Goal: Information Seeking & Learning: Learn about a topic

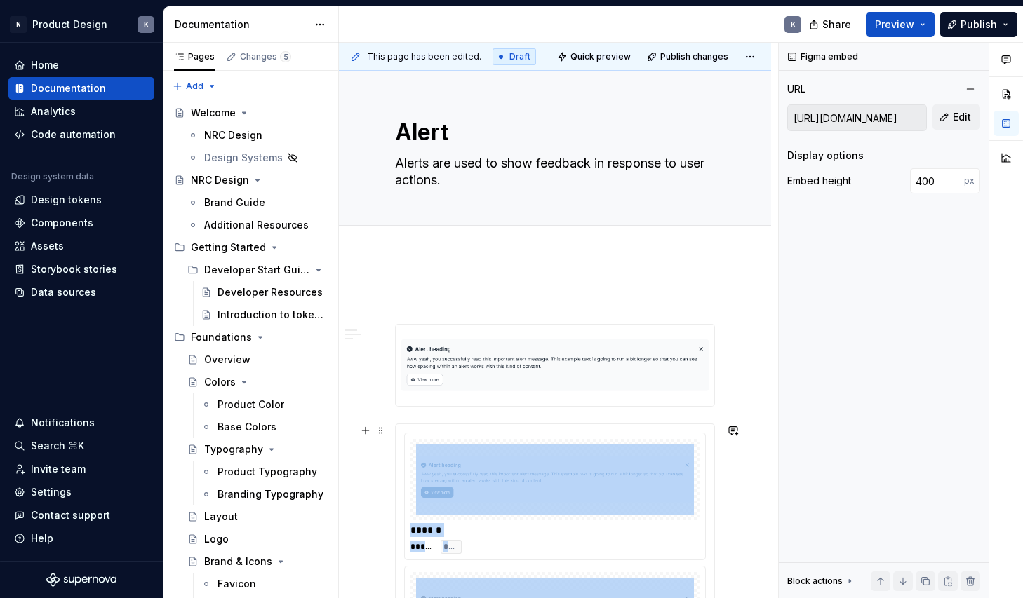
scroll to position [830, 0]
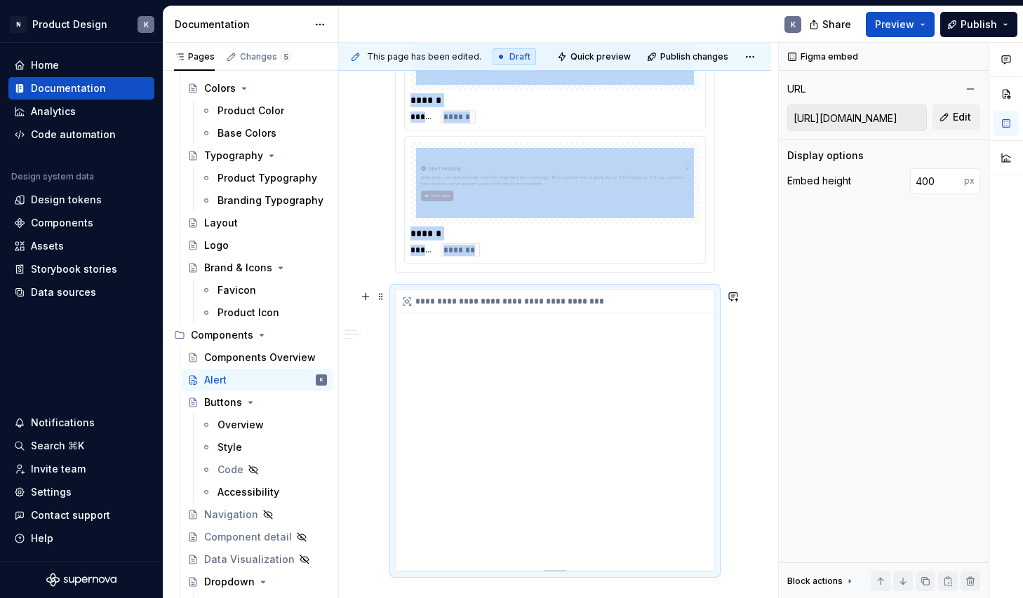
click at [511, 472] on div "**********" at bounding box center [555, 430] width 318 height 281
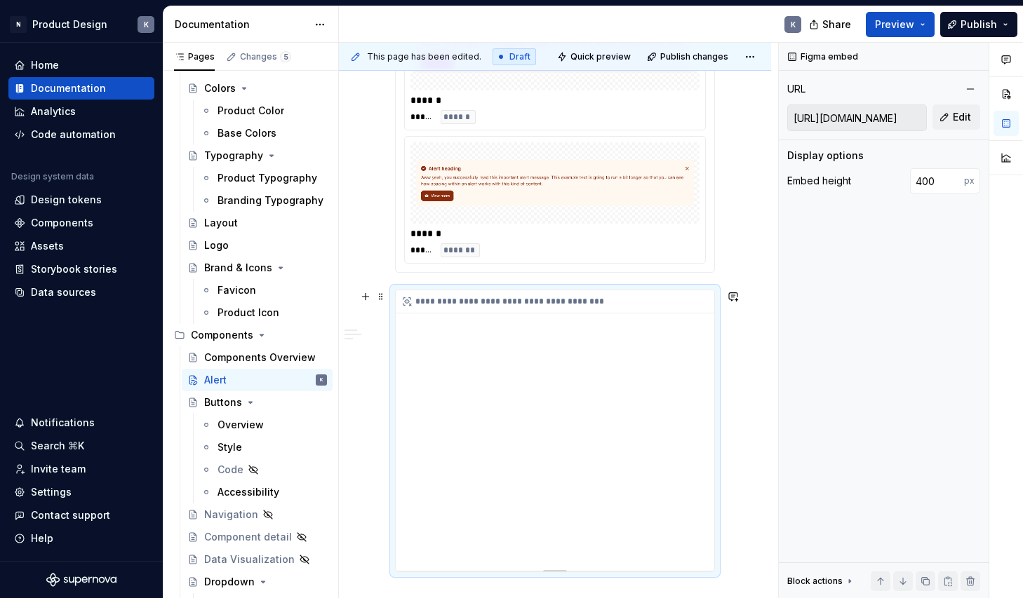
click at [586, 468] on div "**********" at bounding box center [555, 430] width 318 height 281
click at [578, 300] on div "**********" at bounding box center [558, 301] width 325 height 23
click at [859, 119] on input "[URL][DOMAIN_NAME]" at bounding box center [857, 117] width 138 height 25
click at [944, 121] on button "Edit" at bounding box center [956, 117] width 48 height 25
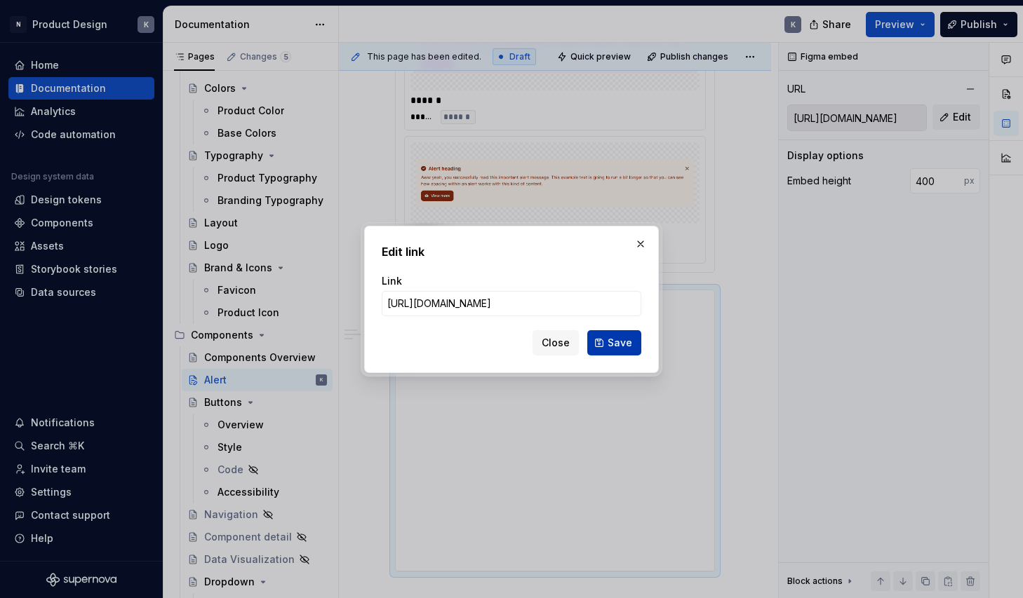
type input "[URL][DOMAIN_NAME]"
click at [609, 344] on button "Save" at bounding box center [614, 342] width 54 height 25
type input "[URL][DOMAIN_NAME]"
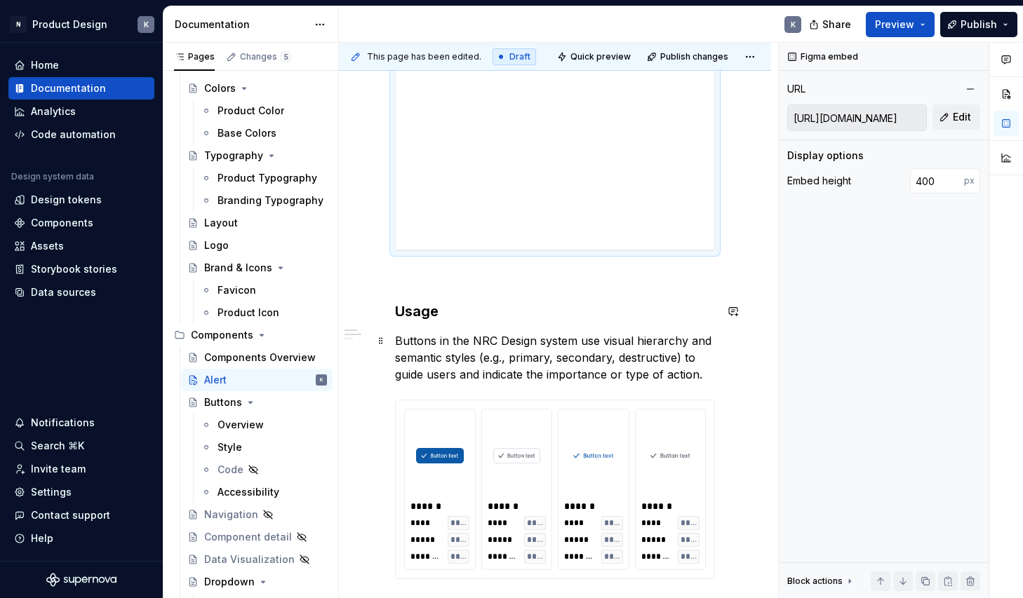
scroll to position [1250, 0]
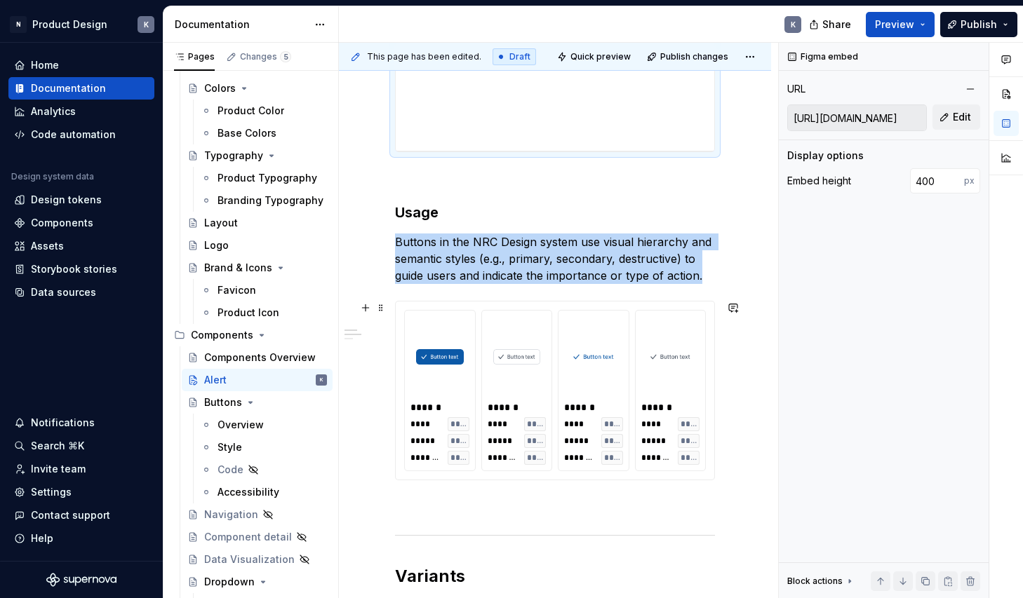
click at [469, 346] on div at bounding box center [439, 356] width 59 height 81
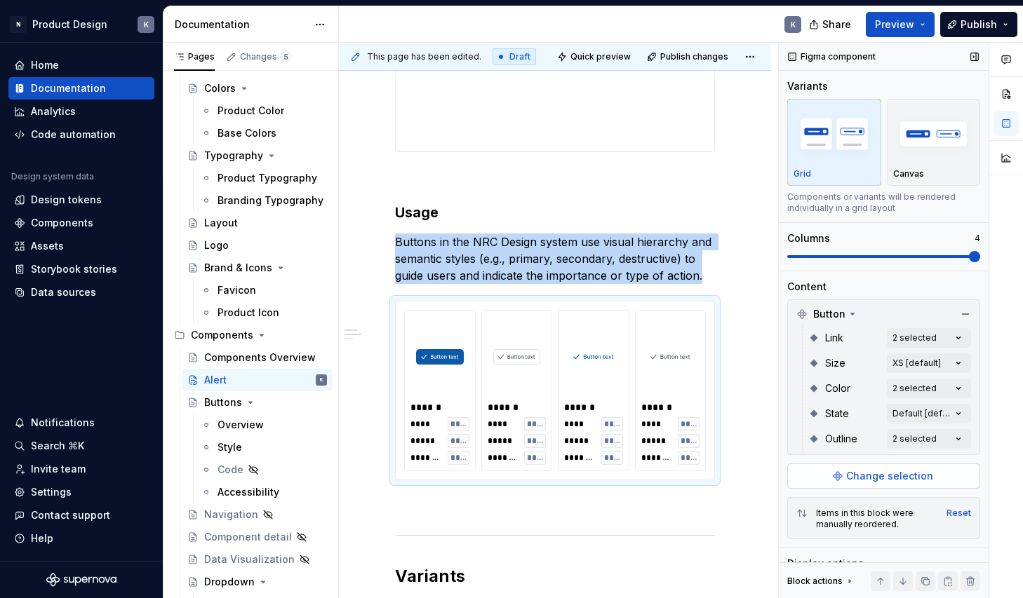
click at [877, 473] on span "Change selection" at bounding box center [889, 476] width 87 height 14
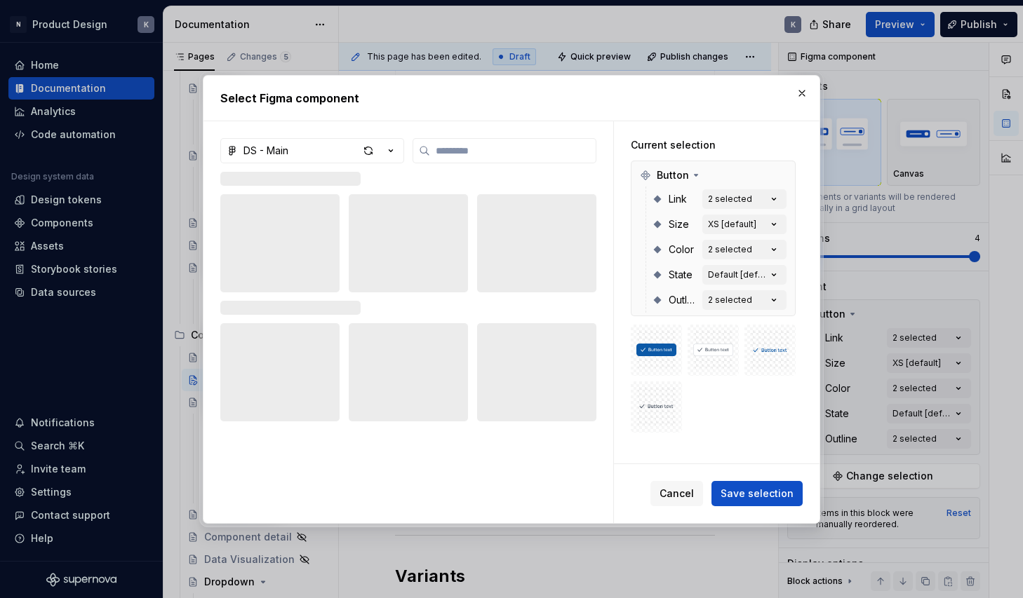
type textarea "*"
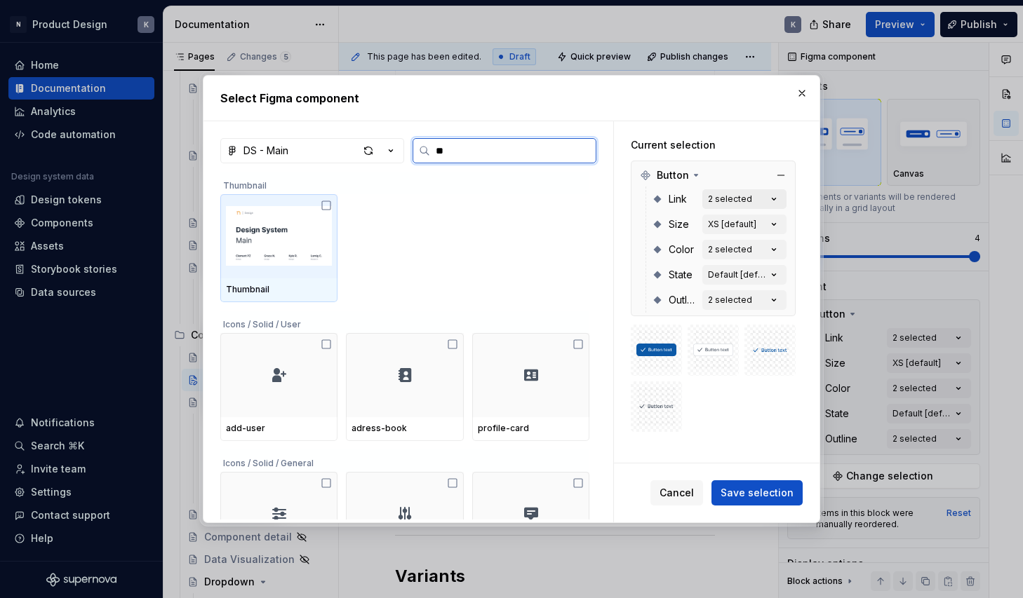
type input "***"
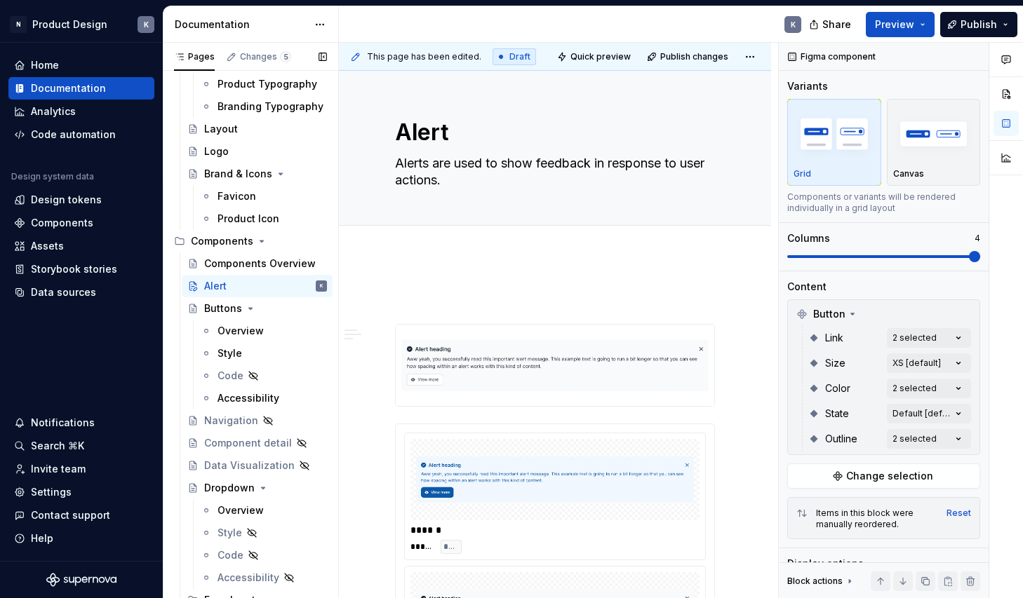
scroll to position [419, 0]
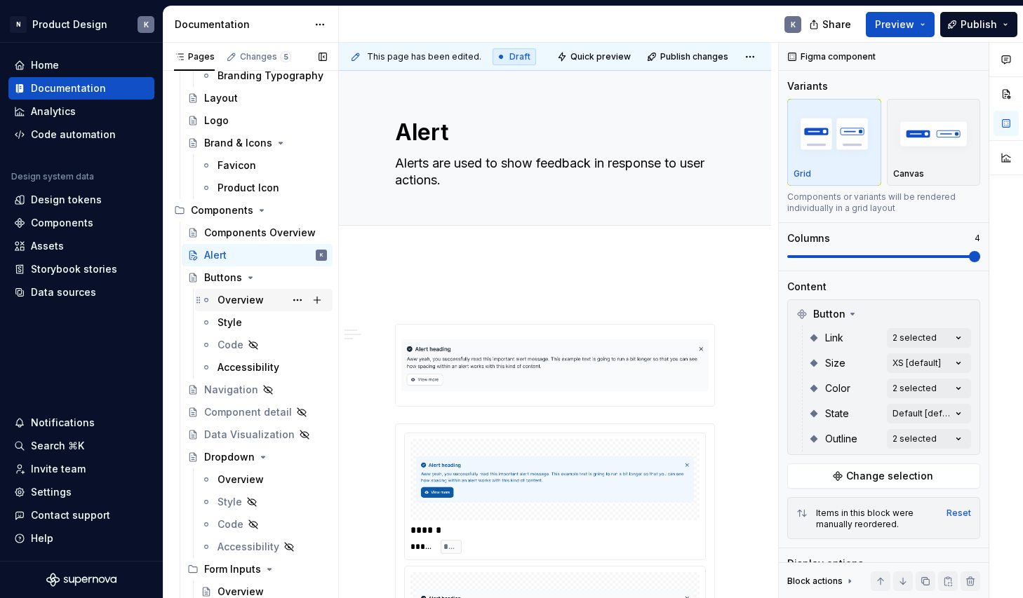
click at [237, 301] on div "Overview" at bounding box center [240, 300] width 46 height 14
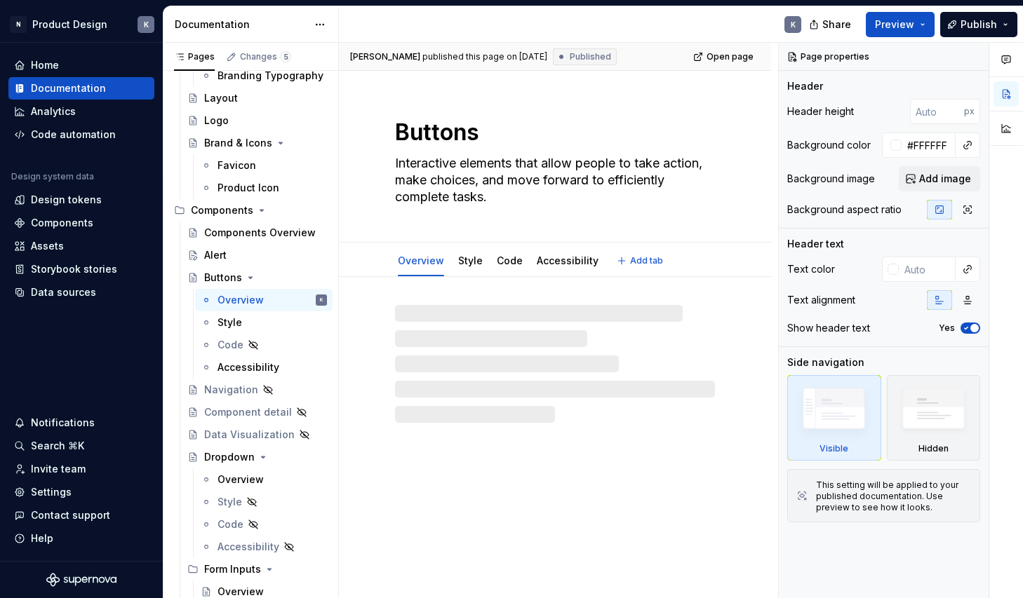
click at [443, 184] on textarea "Interactive elements that allow people to take action, make choices, and move f…" at bounding box center [552, 180] width 320 height 56
click at [443, 181] on textarea "Interactive elements that allow people to take action, make choices, and move f…" at bounding box center [552, 180] width 320 height 56
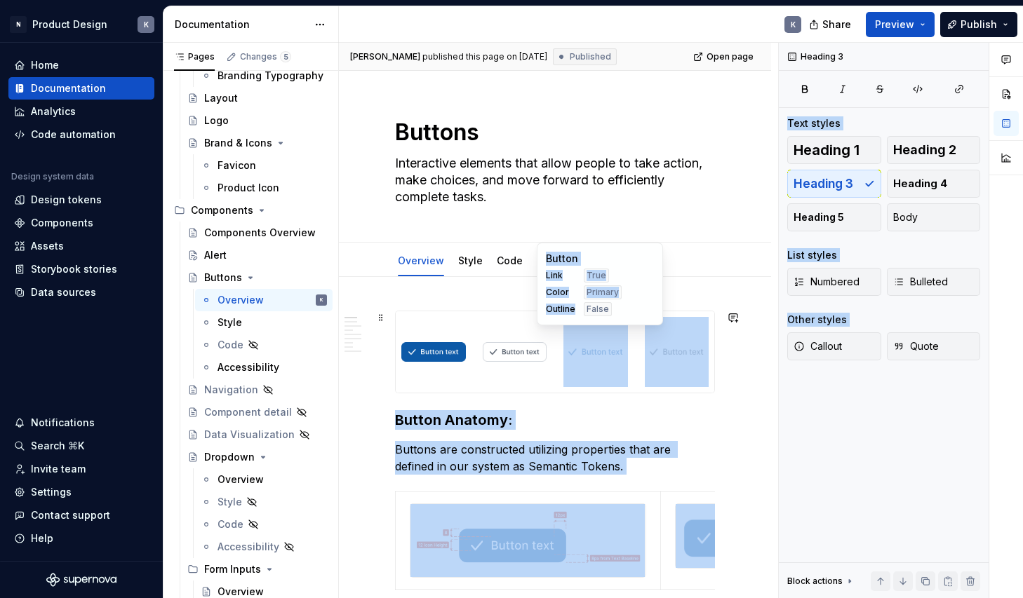
drag, startPoint x: 397, startPoint y: 129, endPoint x: 574, endPoint y: 324, distance: 263.2
click at [574, 324] on body "N Product Design K Home Documentation Analytics Code automation Design system d…" at bounding box center [511, 299] width 1023 height 598
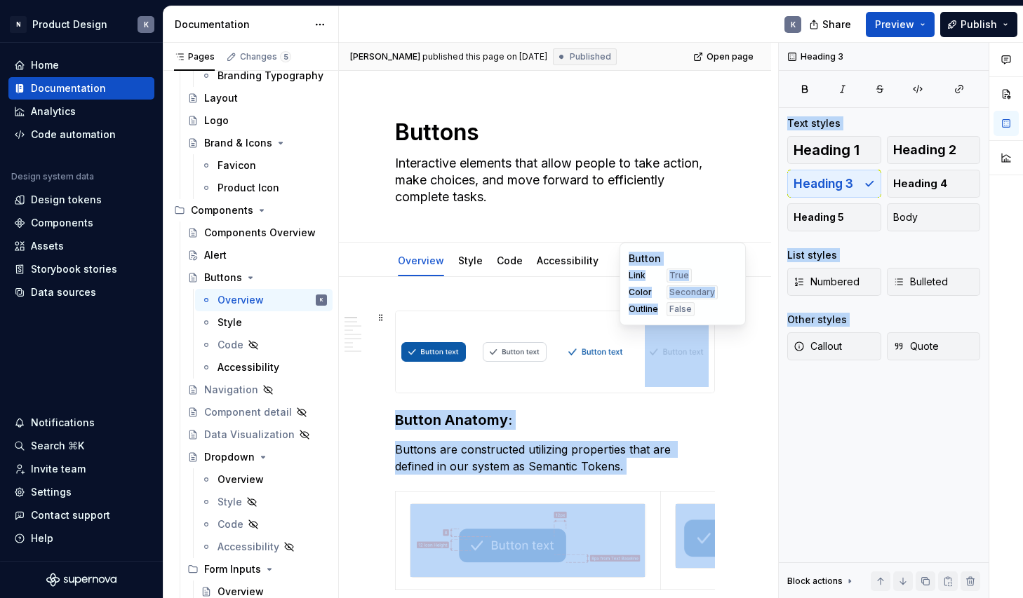
drag, startPoint x: 396, startPoint y: 135, endPoint x: 645, endPoint y: 355, distance: 332.0
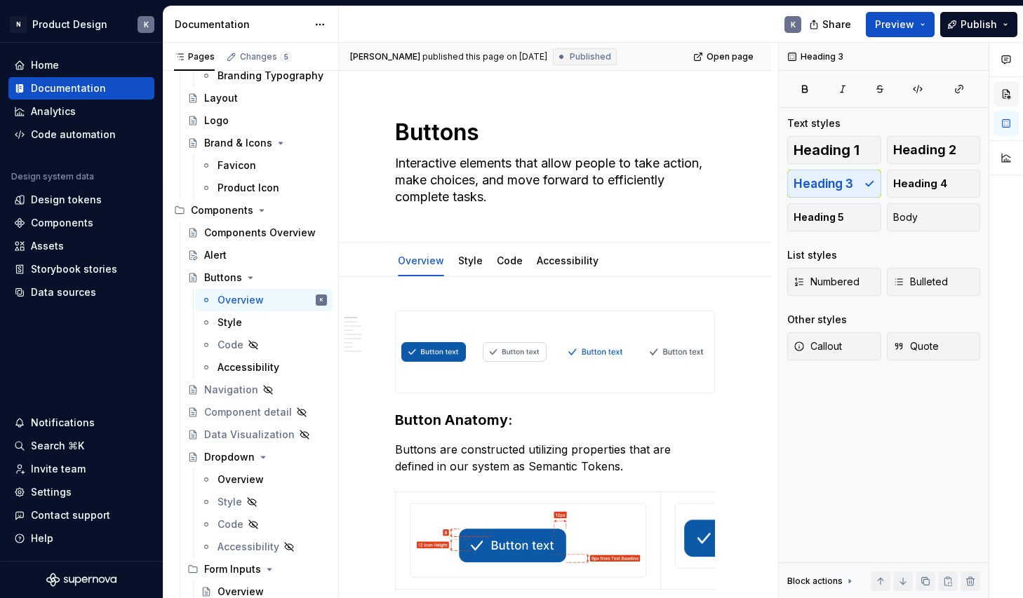
click at [1011, 91] on button "button" at bounding box center [1005, 93] width 25 height 25
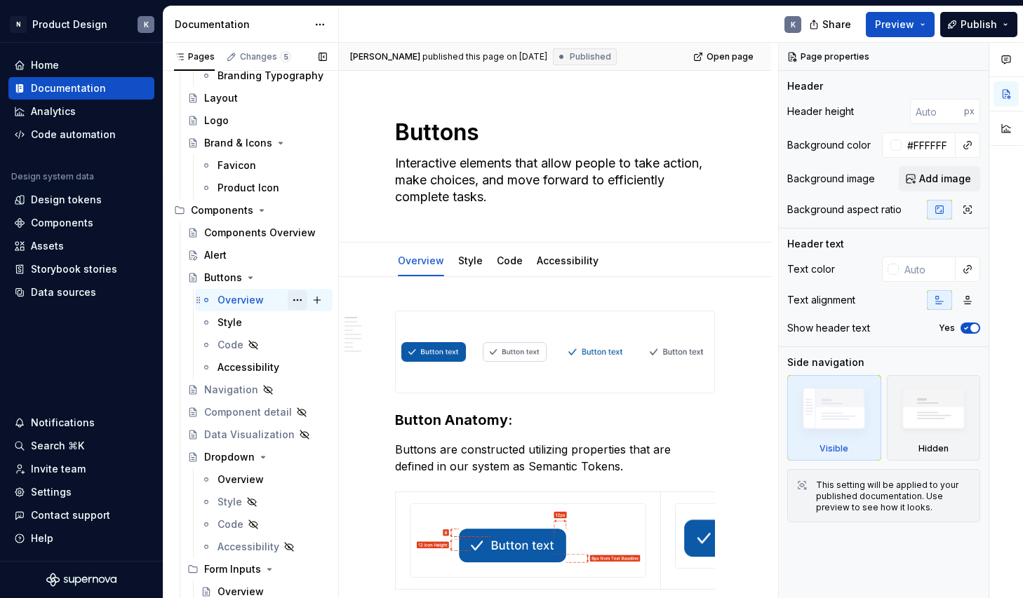
click at [293, 299] on button "Page tree" at bounding box center [298, 300] width 20 height 20
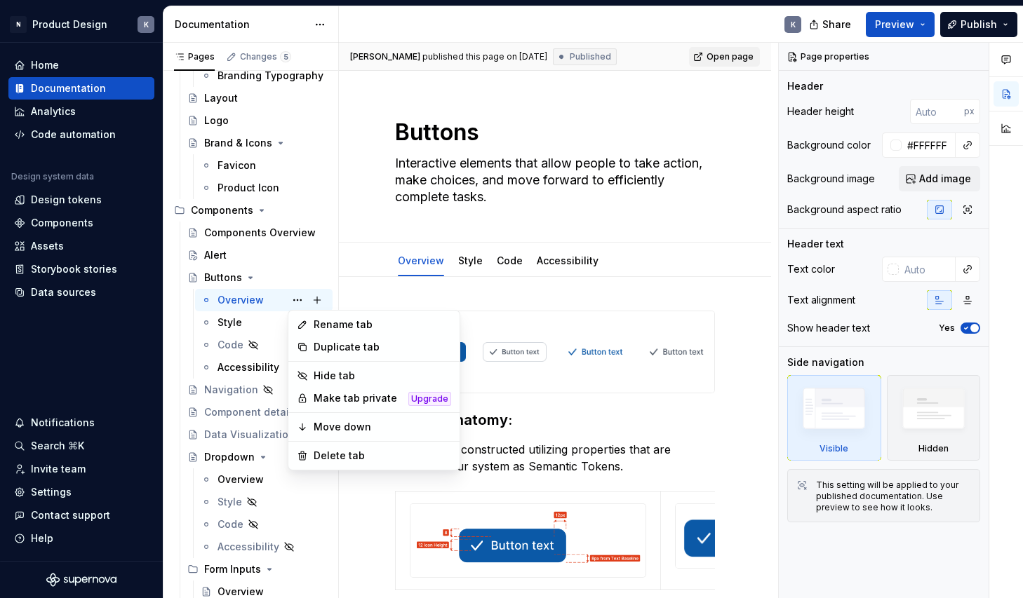
click at [724, 56] on html "N Product Design K Home Documentation Analytics Code automation Design system d…" at bounding box center [511, 299] width 1023 height 598
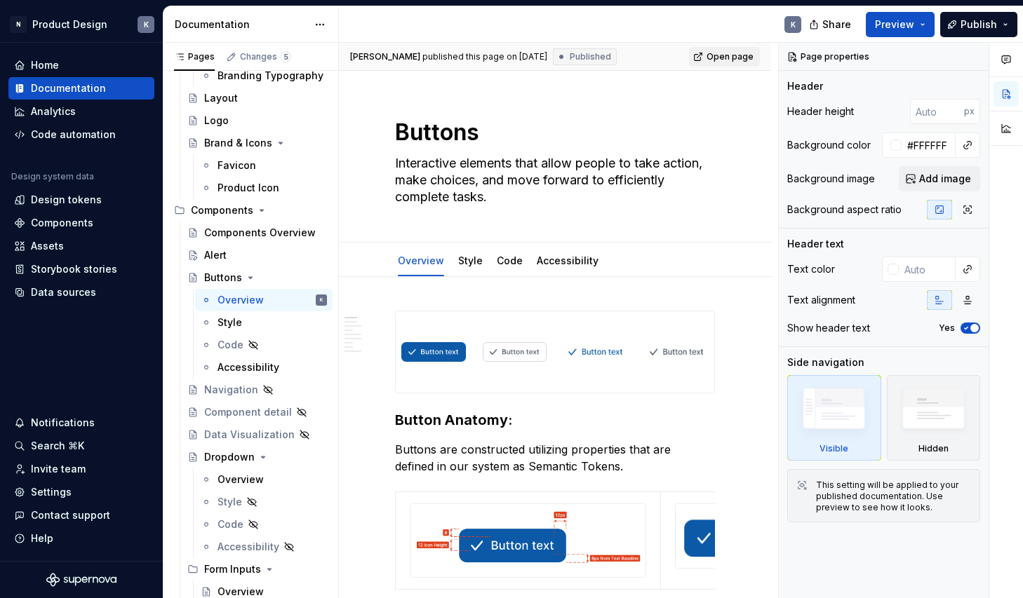
click at [717, 59] on span "Open page" at bounding box center [729, 56] width 47 height 11
type textarea "*"
click at [70, 246] on div "Assets" at bounding box center [81, 246] width 135 height 14
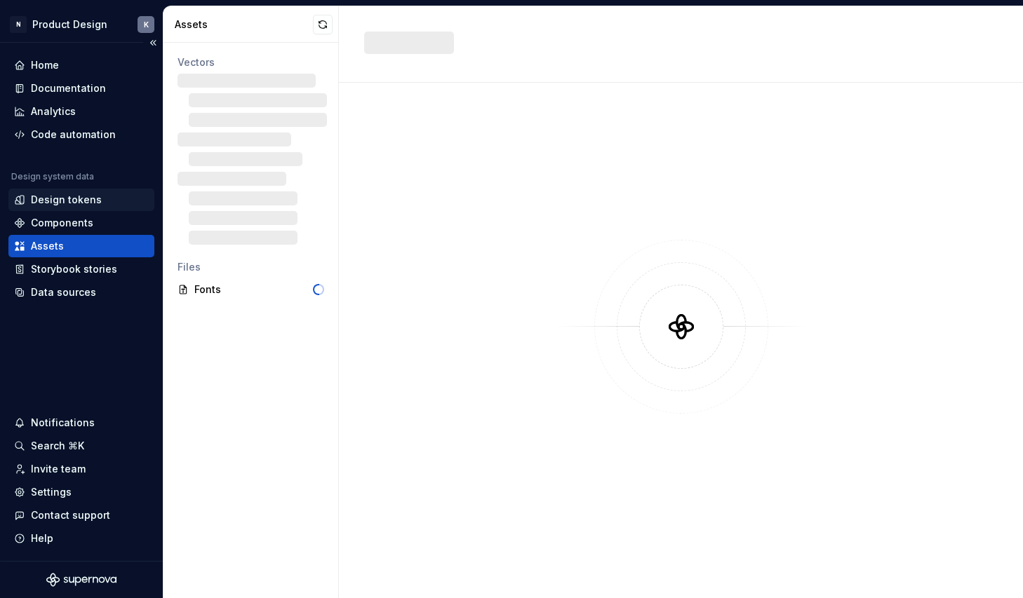
click at [74, 201] on div "Design tokens" at bounding box center [66, 200] width 71 height 14
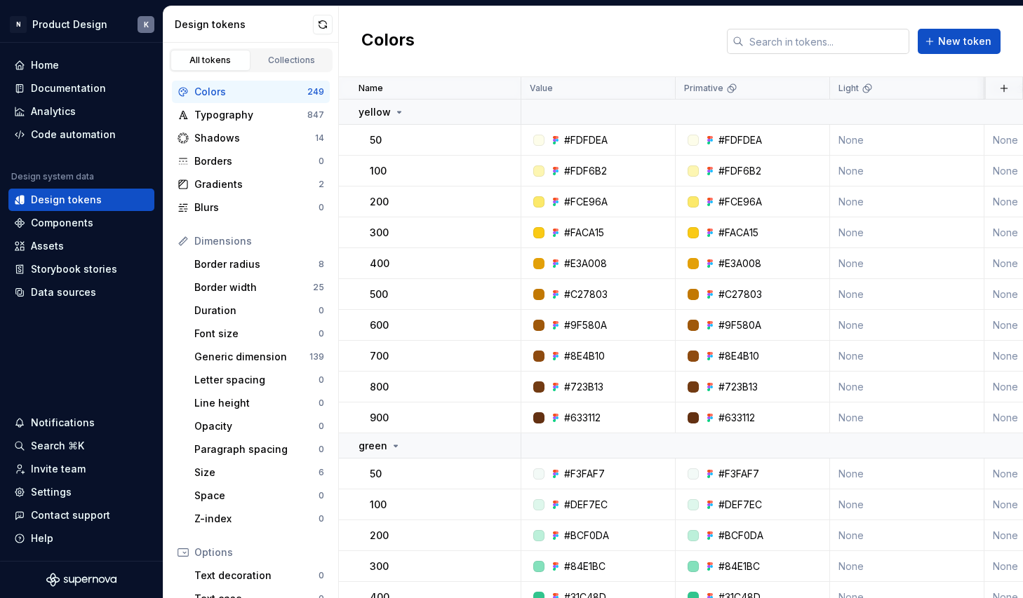
click at [776, 38] on input "text" at bounding box center [826, 41] width 166 height 25
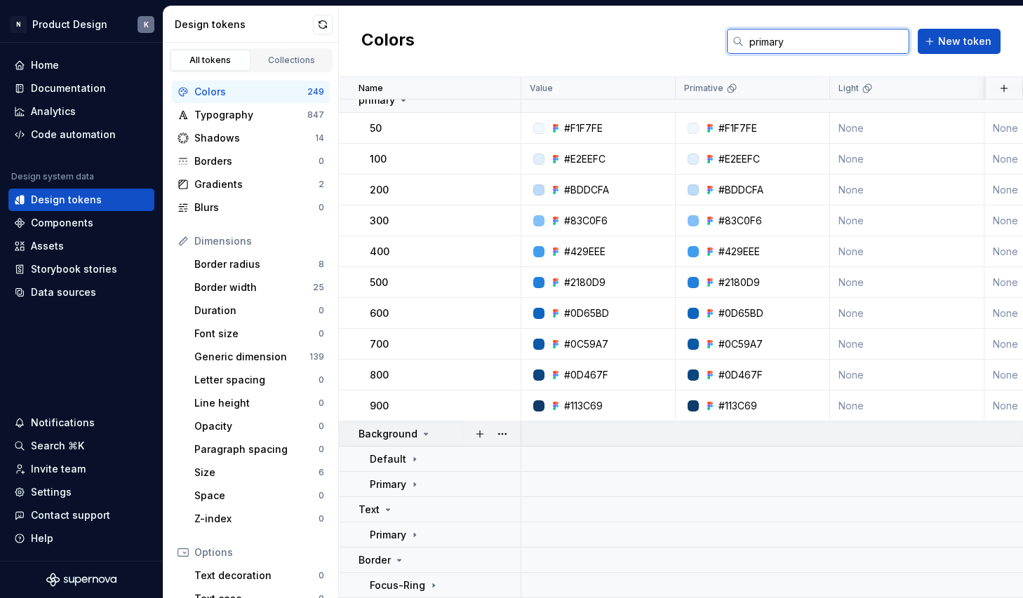
scroll to position [12, 0]
type input "primary"
click at [412, 462] on icon at bounding box center [414, 459] width 11 height 11
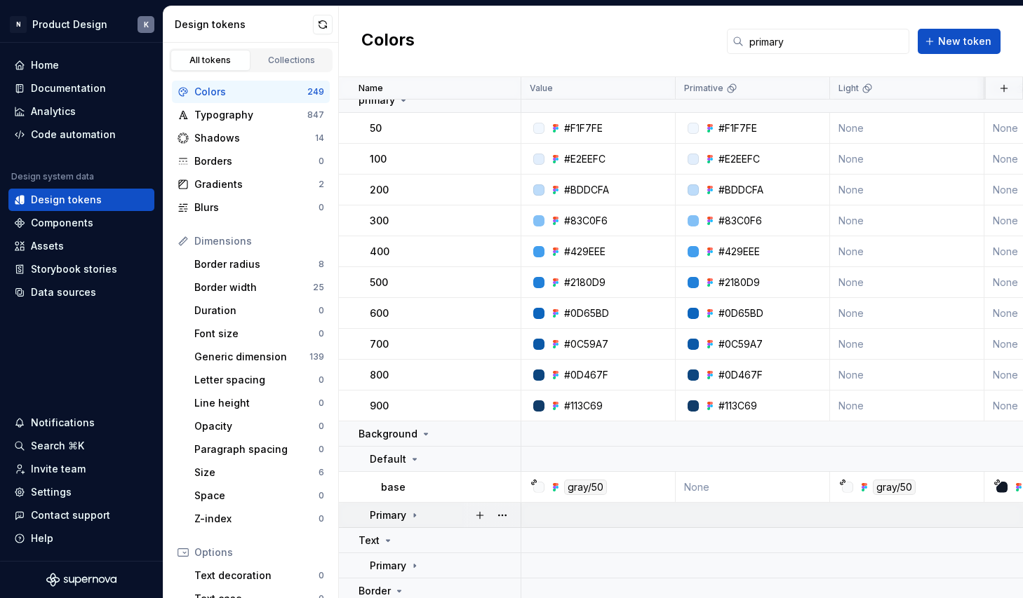
click at [415, 516] on icon at bounding box center [414, 515] width 1 height 4
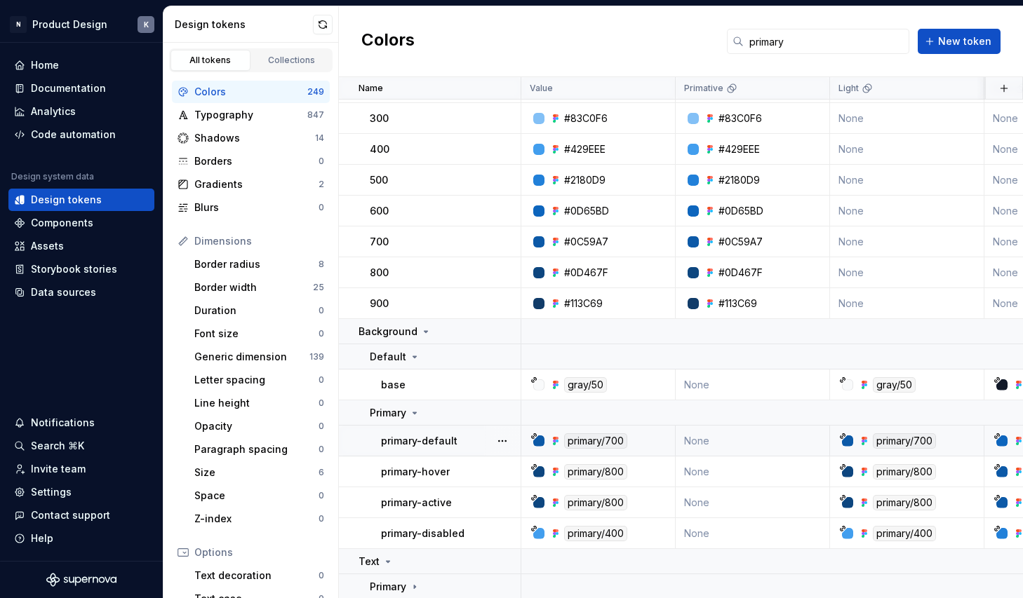
scroll to position [114, 0]
